Goal: Task Accomplishment & Management: Manage account settings

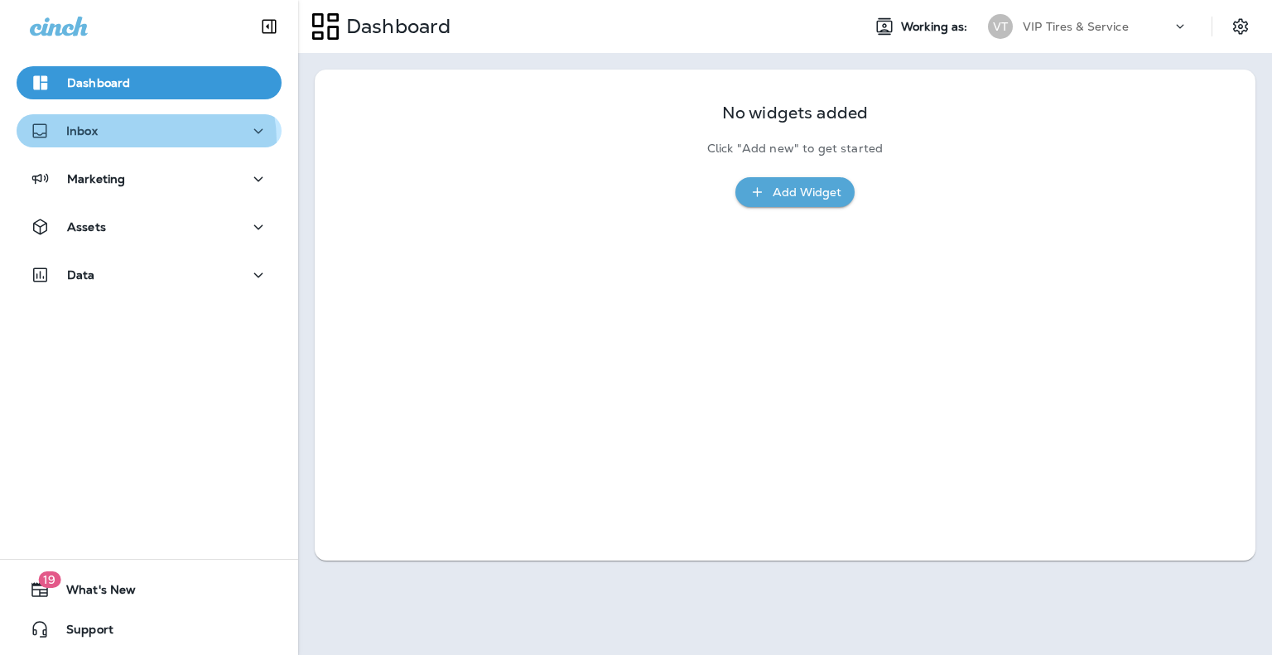
click at [137, 141] on div "Inbox" at bounding box center [149, 131] width 239 height 21
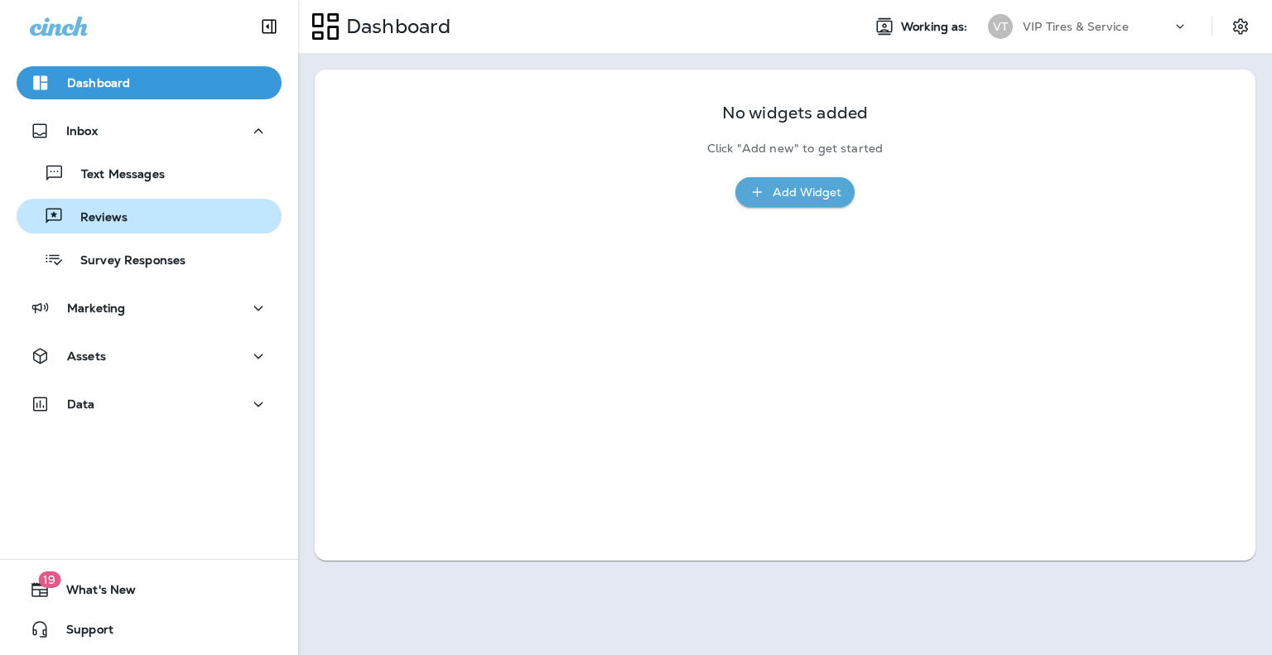
click at [109, 214] on p "Reviews" at bounding box center [96, 218] width 64 height 16
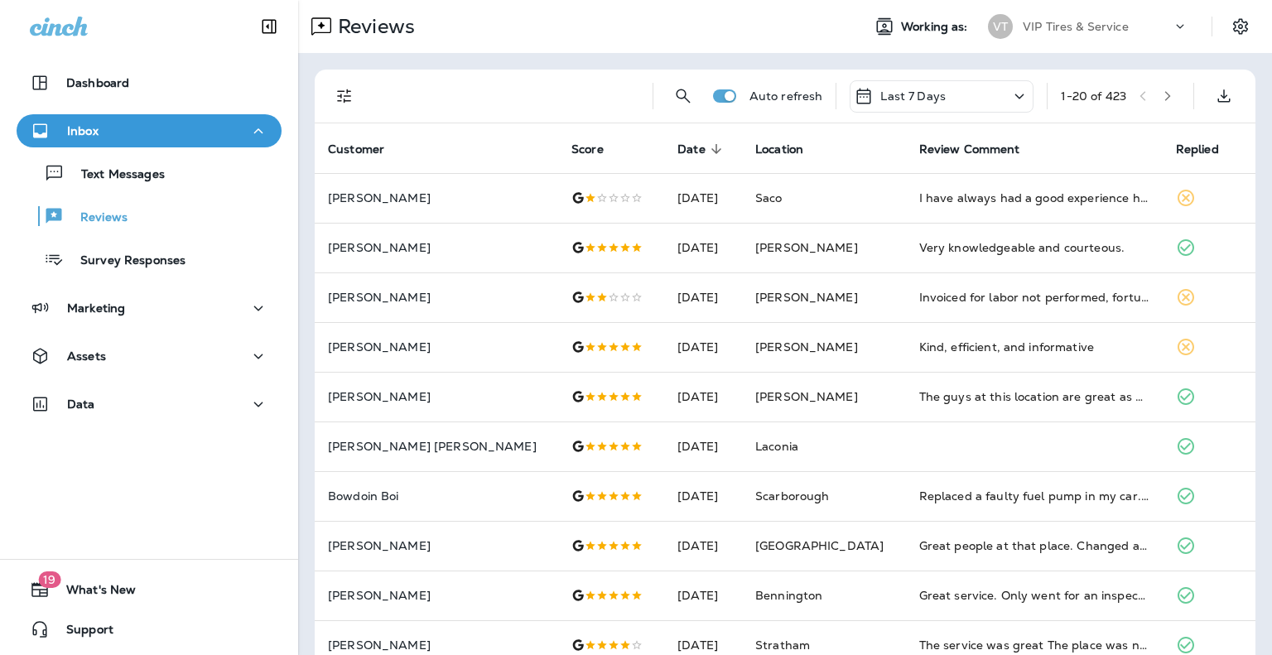
click at [338, 112] on div at bounding box center [344, 96] width 33 height 33
click at [339, 108] on button "Filters" at bounding box center [344, 96] width 33 height 33
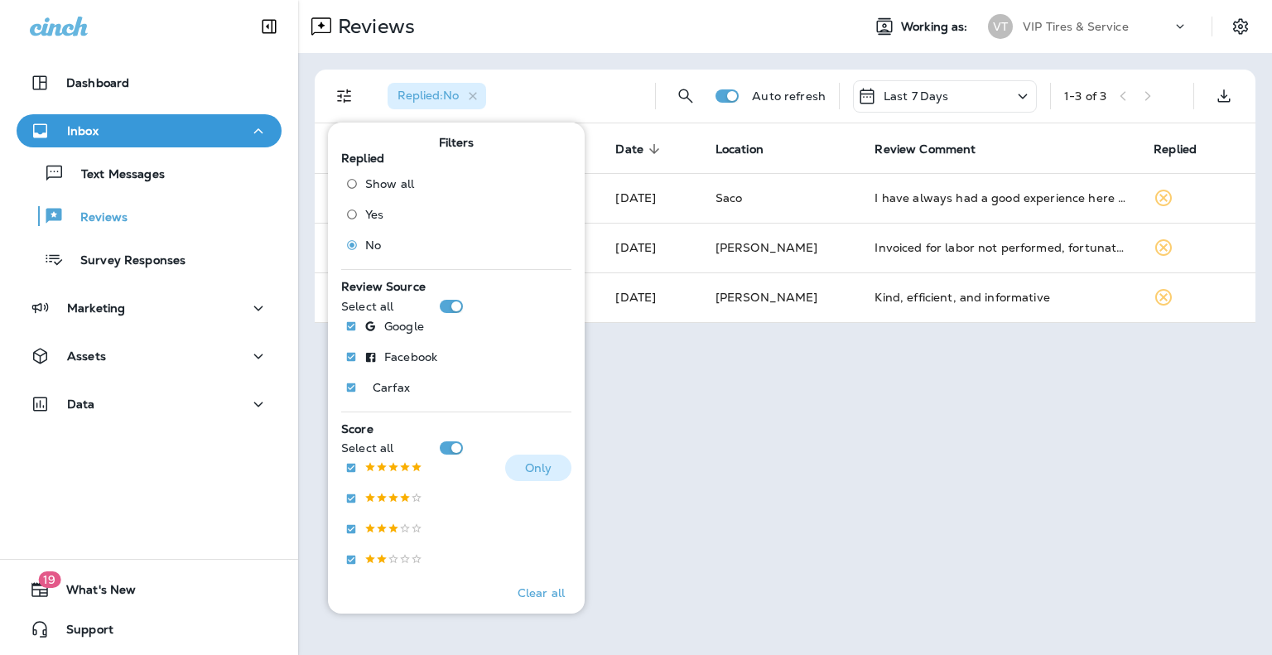
click at [525, 465] on p "Only" at bounding box center [538, 467] width 27 height 13
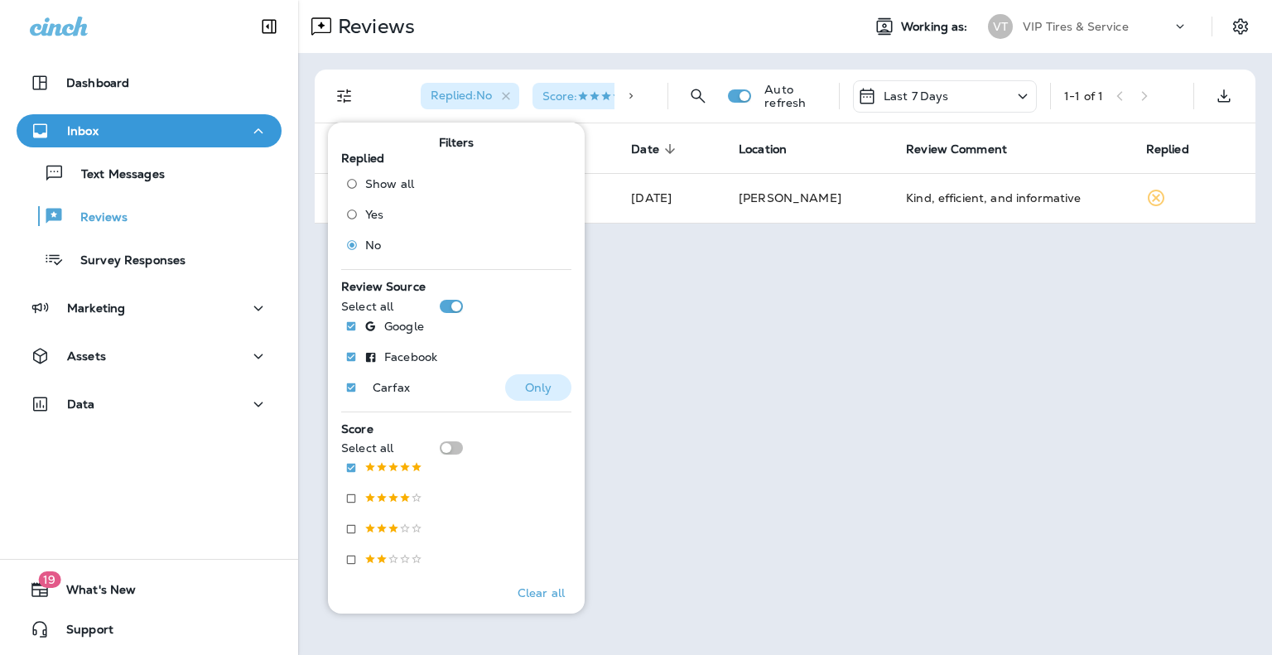
click at [525, 390] on p "Only" at bounding box center [538, 387] width 27 height 13
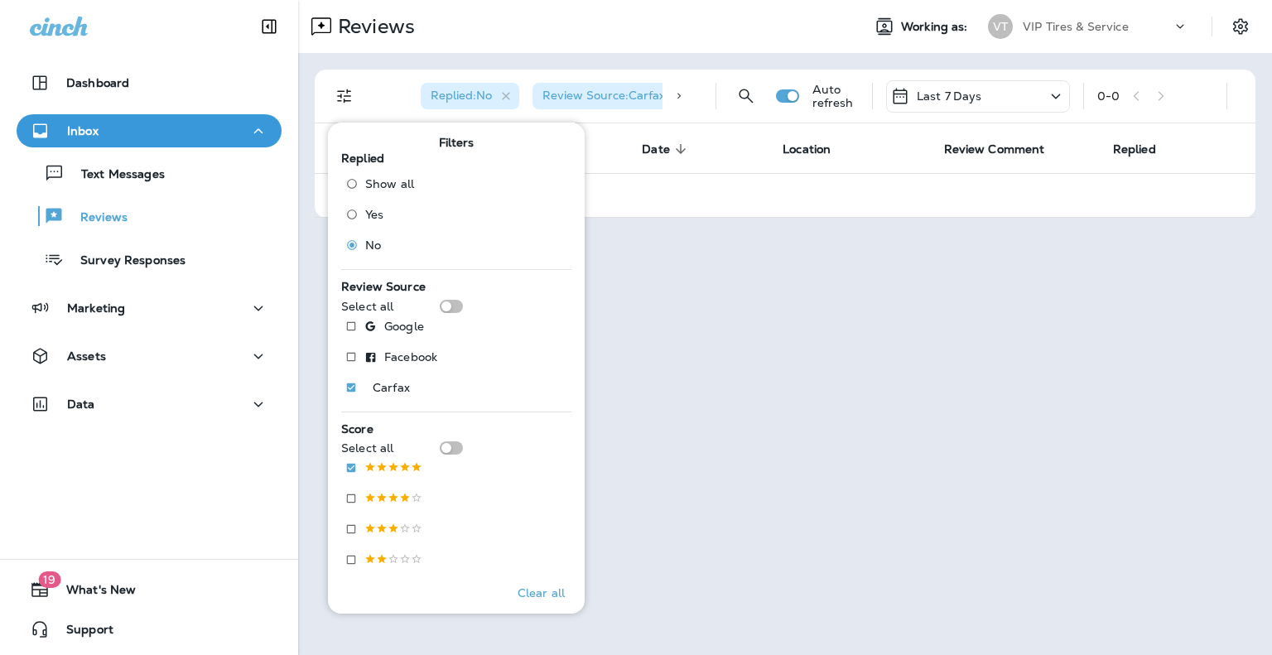
click at [702, 53] on div "Replied : No Review Source : Carfax Score : Auto refresh Last 7 Days 0 - 0 Cust…" at bounding box center [785, 143] width 974 height 181
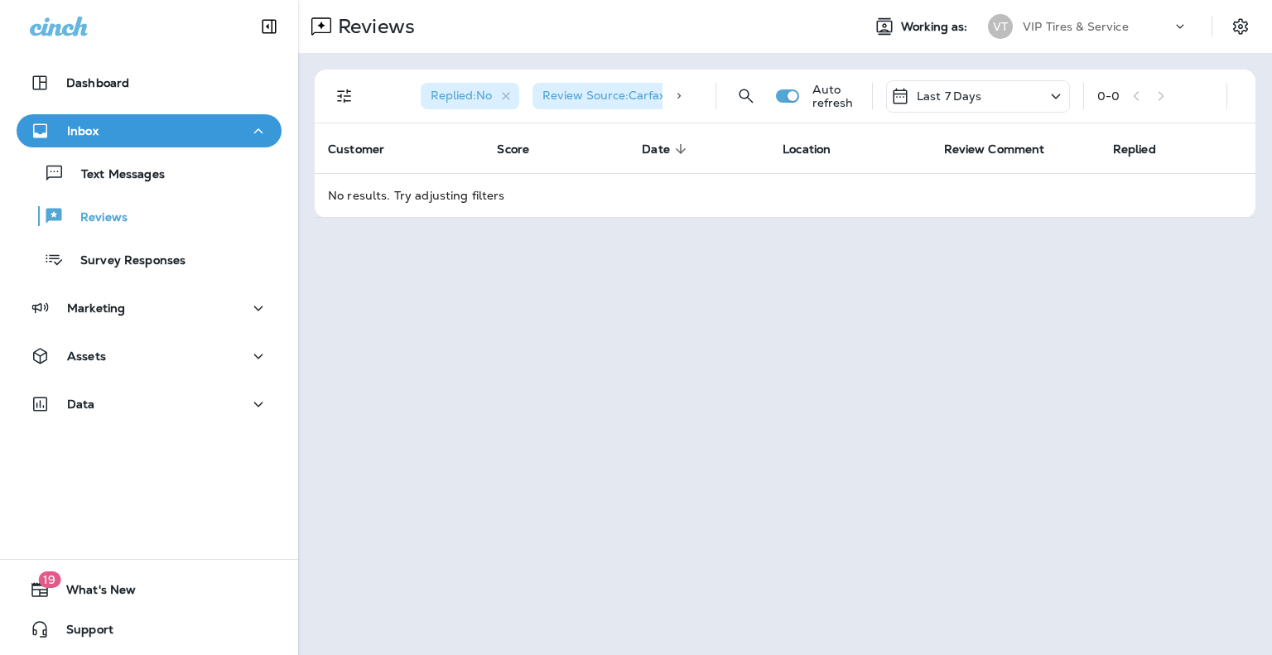
click at [542, 340] on div "Reviews Working as: VT VIP Tires & Service Replied : No Review Source : Carfax …" at bounding box center [785, 327] width 974 height 655
